Goal: Information Seeking & Learning: Find specific fact

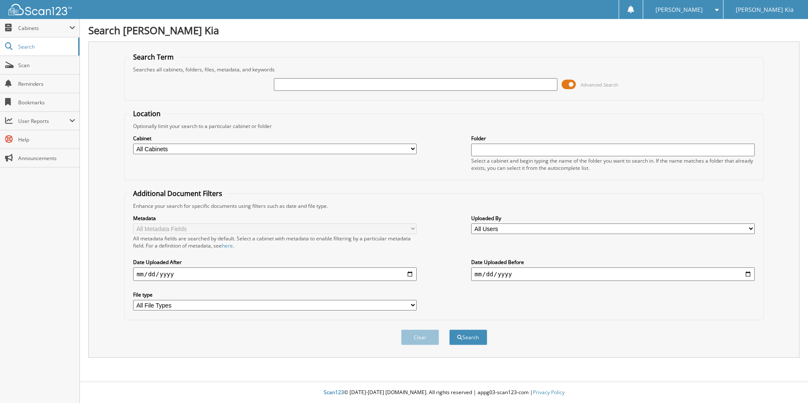
click at [293, 90] on input "text" at bounding box center [415, 84] width 283 height 13
type input "59523"
click at [449, 329] on button "Search" at bounding box center [468, 337] width 38 height 16
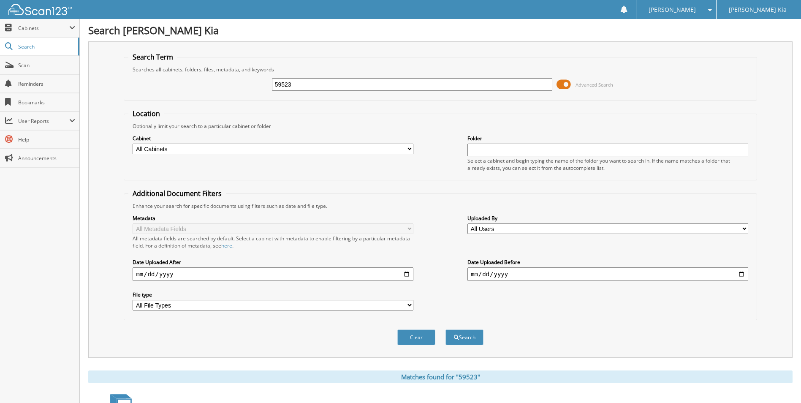
click at [289, 82] on input "59523" at bounding box center [412, 84] width 281 height 13
type input "595273"
click at [446, 329] on button "Search" at bounding box center [465, 337] width 38 height 16
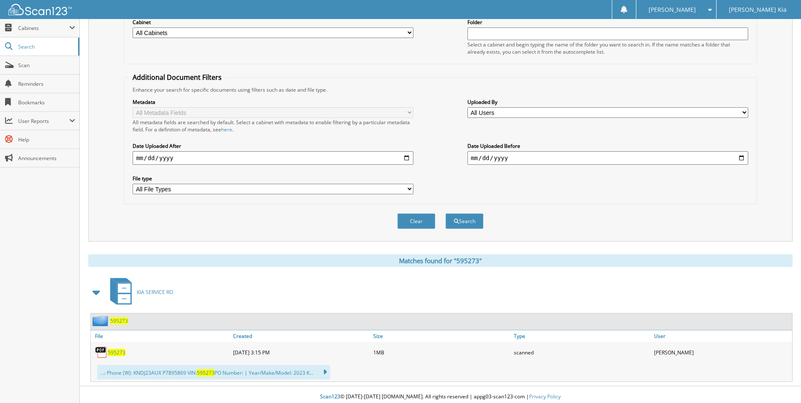
scroll to position [121, 0]
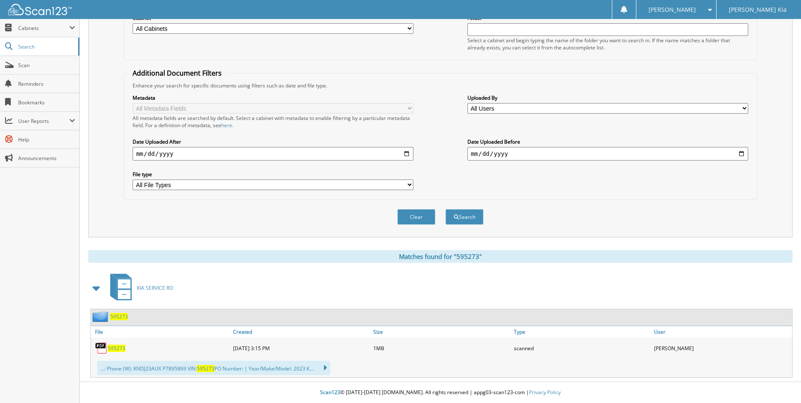
click at [118, 344] on div "595273" at bounding box center [161, 348] width 140 height 17
click at [113, 349] on span "595273" at bounding box center [117, 348] width 18 height 7
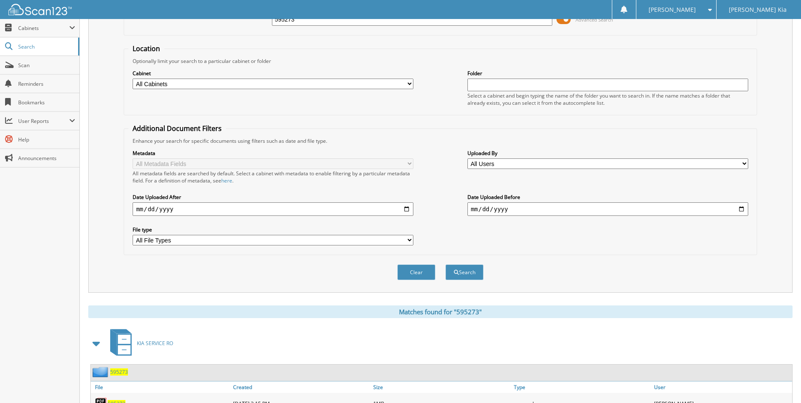
scroll to position [0, 0]
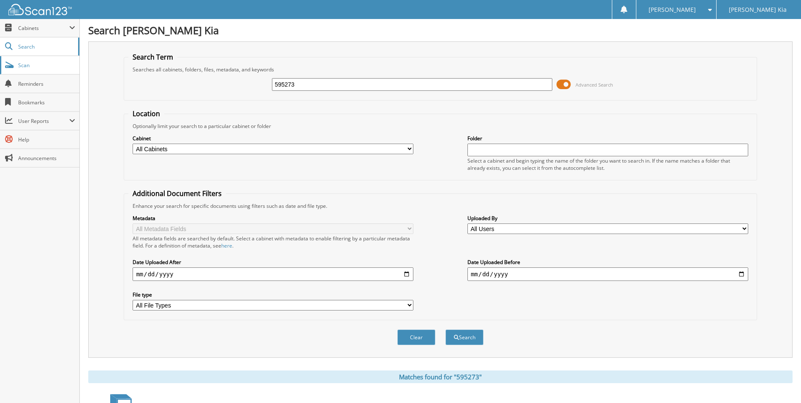
click at [19, 59] on link "Scan" at bounding box center [39, 65] width 79 height 18
